Goal: Task Accomplishment & Management: Use online tool/utility

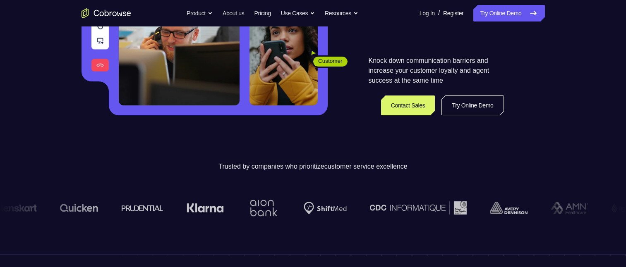
scroll to position [83, 0]
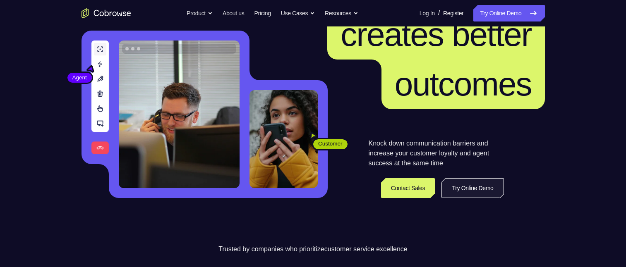
click at [457, 185] on link "Try Online Demo" at bounding box center [473, 188] width 62 height 20
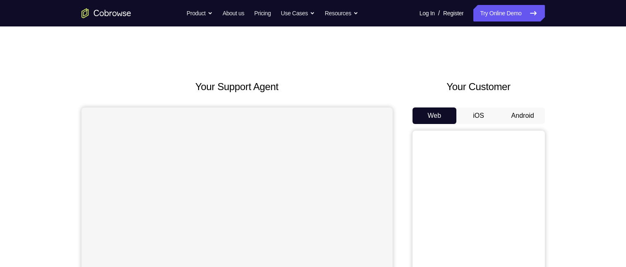
click at [523, 112] on button "Android" at bounding box center [523, 116] width 44 height 17
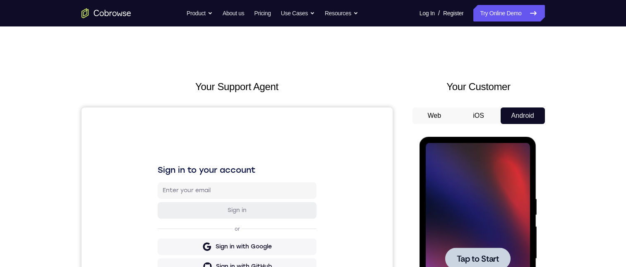
click at [484, 260] on span "Tap to Start" at bounding box center [478, 259] width 42 height 8
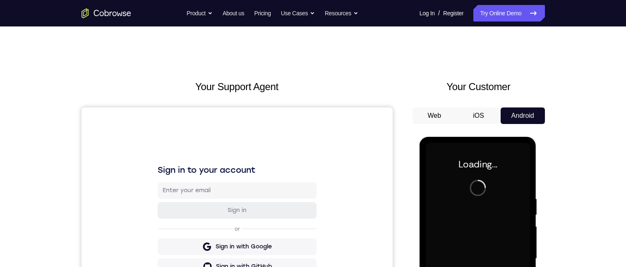
scroll to position [124, 0]
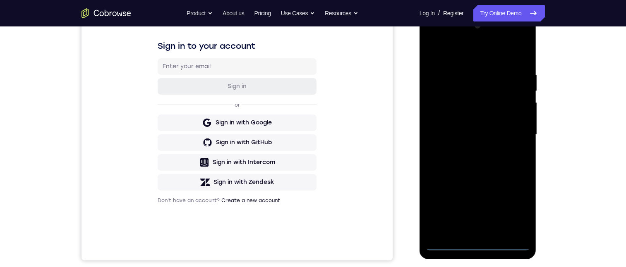
click at [476, 244] on div at bounding box center [478, 135] width 104 height 232
click at [517, 206] on div at bounding box center [478, 135] width 104 height 232
click at [488, 53] on div at bounding box center [478, 135] width 104 height 232
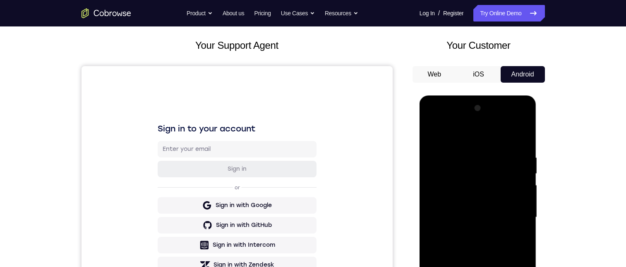
click at [478, 169] on div at bounding box center [478, 218] width 104 height 232
click at [471, 133] on div at bounding box center [478, 218] width 104 height 232
click at [454, 178] on div at bounding box center [478, 218] width 104 height 232
click at [518, 180] on div at bounding box center [478, 218] width 104 height 232
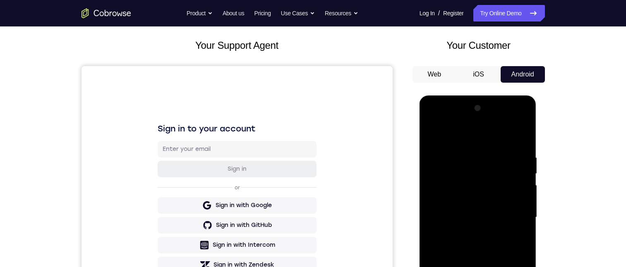
scroll to position [150, 0]
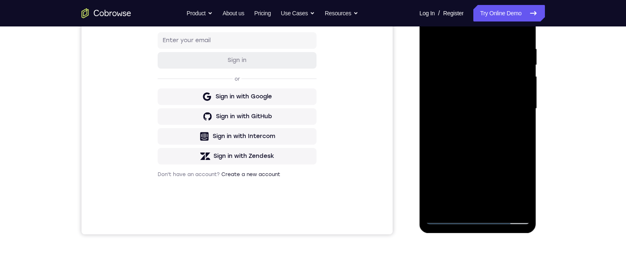
drag, startPoint x: 525, startPoint y: 135, endPoint x: 524, endPoint y: 149, distance: 14.5
click at [524, 149] on div at bounding box center [478, 109] width 104 height 232
click at [507, 24] on div at bounding box center [478, 109] width 104 height 232
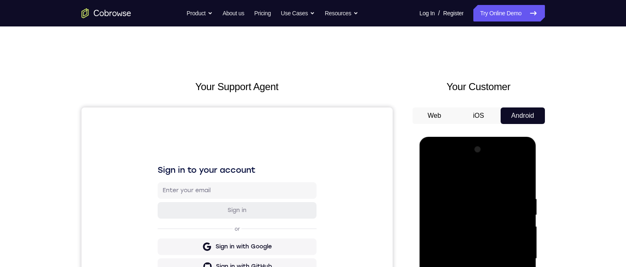
click at [488, 185] on div at bounding box center [478, 259] width 104 height 232
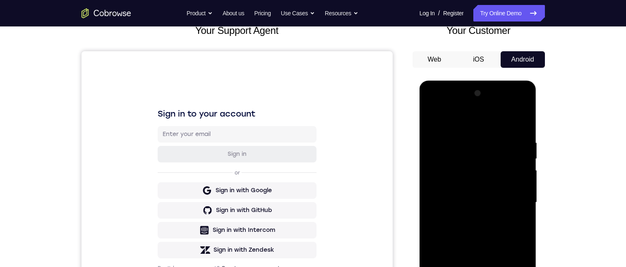
scroll to position [124, 0]
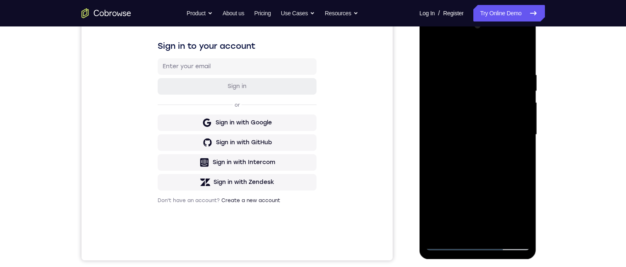
click at [489, 149] on div at bounding box center [478, 135] width 104 height 232
click at [461, 151] on div at bounding box center [478, 135] width 104 height 232
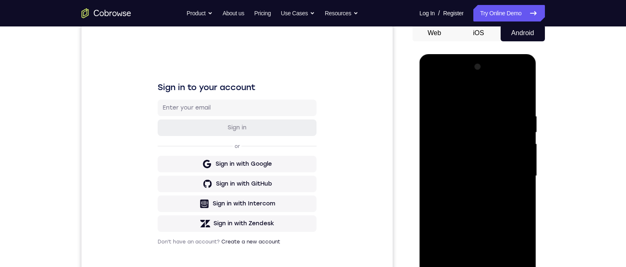
click at [504, 139] on div at bounding box center [478, 176] width 104 height 232
click at [476, 124] on div at bounding box center [478, 176] width 104 height 232
click at [471, 124] on div at bounding box center [478, 176] width 104 height 232
click at [519, 152] on div at bounding box center [478, 176] width 104 height 232
click at [521, 151] on div at bounding box center [478, 176] width 104 height 232
